Goal: Information Seeking & Learning: Understand process/instructions

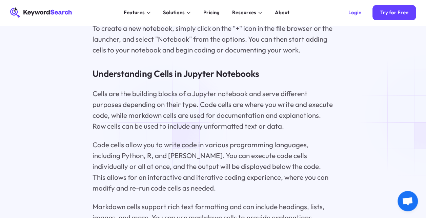
scroll to position [2476, 0]
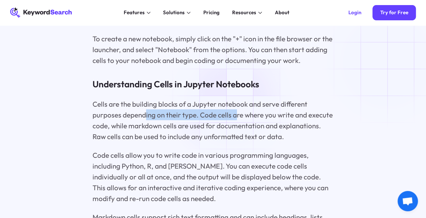
drag, startPoint x: 148, startPoint y: 100, endPoint x: 234, endPoint y: 100, distance: 86.5
click at [234, 100] on p "Cells are the building blocks of a Jupyter notebook and serve different purpose…" at bounding box center [214, 121] width 242 height 44
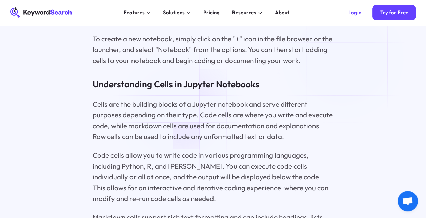
drag, startPoint x: 234, startPoint y: 100, endPoint x: 180, endPoint y: 111, distance: 54.7
click at [180, 111] on p "Cells are the building blocks of a Jupyter notebook and serve different purpose…" at bounding box center [214, 121] width 242 height 44
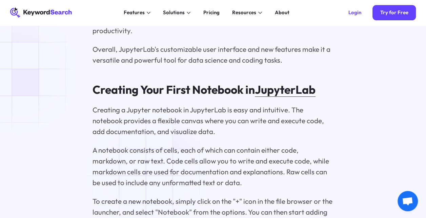
scroll to position [2239, 0]
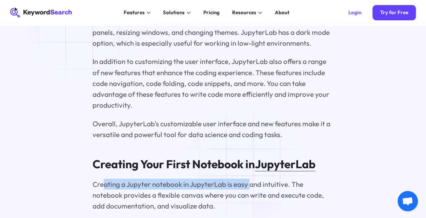
drag, startPoint x: 104, startPoint y: 166, endPoint x: 248, endPoint y: 165, distance: 144.2
click at [248, 179] on p "Creating a Jupyter notebook in JupyterLab is easy and intuitive. The notebook p…" at bounding box center [214, 195] width 242 height 33
click at [157, 179] on p "Creating a Jupyter notebook in JupyterLab is easy and intuitive. The notebook p…" at bounding box center [214, 195] width 242 height 33
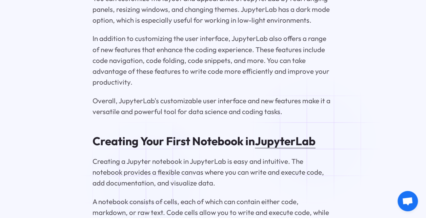
scroll to position [2273, 0]
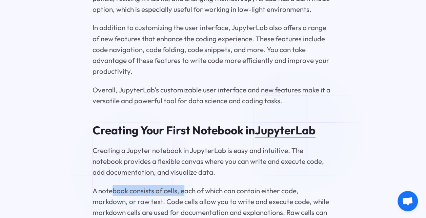
drag, startPoint x: 112, startPoint y: 174, endPoint x: 184, endPoint y: 172, distance: 71.6
click at [184, 186] on p "A notebook consists of cells, each of which can contain either code, markdown, …" at bounding box center [214, 208] width 242 height 44
drag, startPoint x: 184, startPoint y: 172, endPoint x: 247, endPoint y: 184, distance: 64.5
click at [247, 186] on p "A notebook consists of cells, each of which can contain either code, markdown, …" at bounding box center [214, 208] width 242 height 44
click at [155, 193] on p "A notebook consists of cells, each of which can contain either code, markdown, …" at bounding box center [214, 208] width 242 height 44
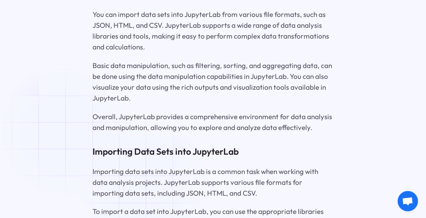
scroll to position [3053, 0]
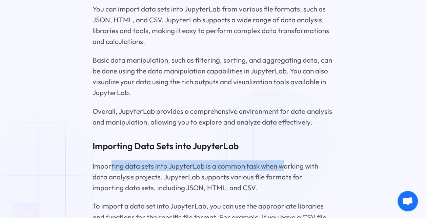
drag, startPoint x: 110, startPoint y: 153, endPoint x: 283, endPoint y: 147, distance: 172.8
click at [283, 160] on p "Importing data sets into JupyterLab is a common task when working with data ana…" at bounding box center [214, 176] width 242 height 33
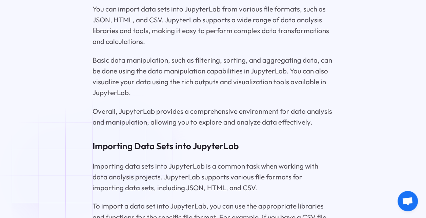
click at [123, 160] on p "Importing data sets into JupyterLab is a common task when working with data ana…" at bounding box center [214, 176] width 242 height 33
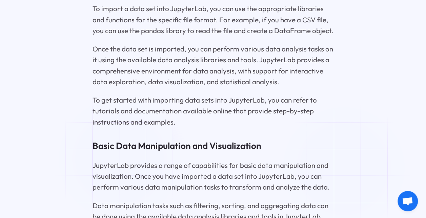
scroll to position [3257, 0]
